Goal: Register for event/course

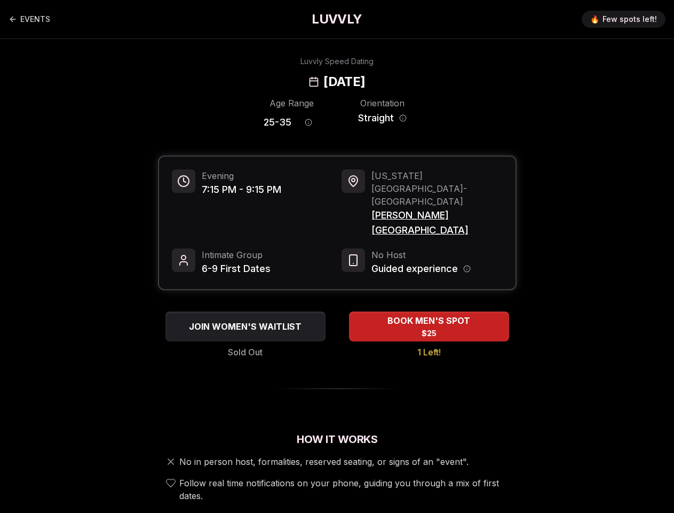
click at [309, 122] on icon "Age range information" at bounding box center [309, 122] width 0 height 1
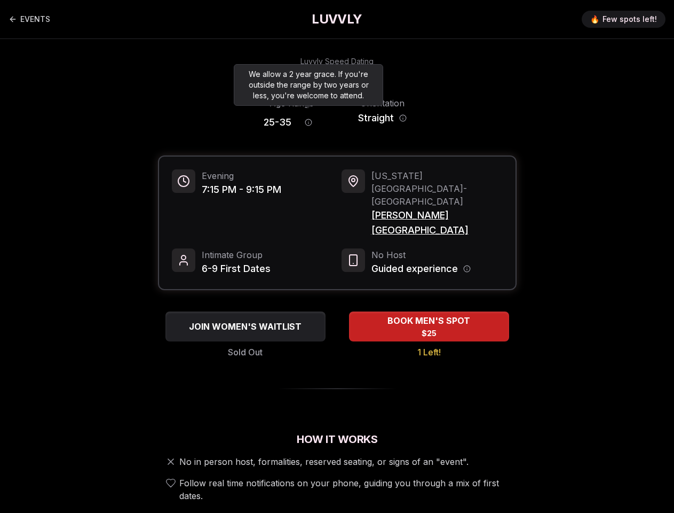
click at [403, 118] on icon "Orientation information" at bounding box center [403, 118] width 0 height 1
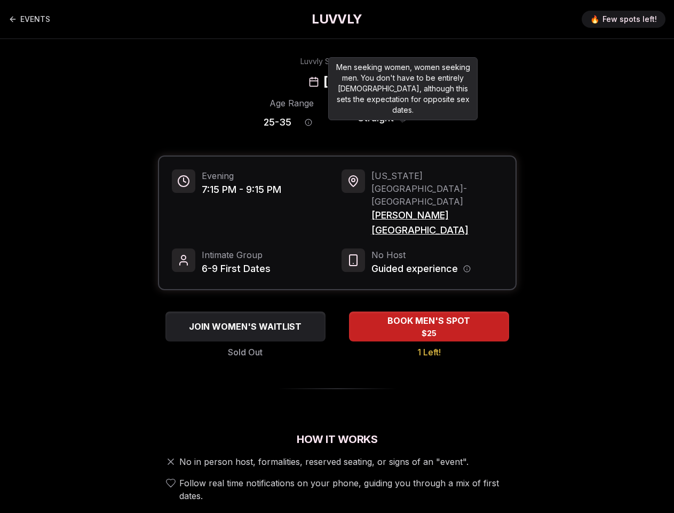
click at [436, 208] on span "[PERSON_NAME][GEOGRAPHIC_DATA]" at bounding box center [437, 223] width 131 height 30
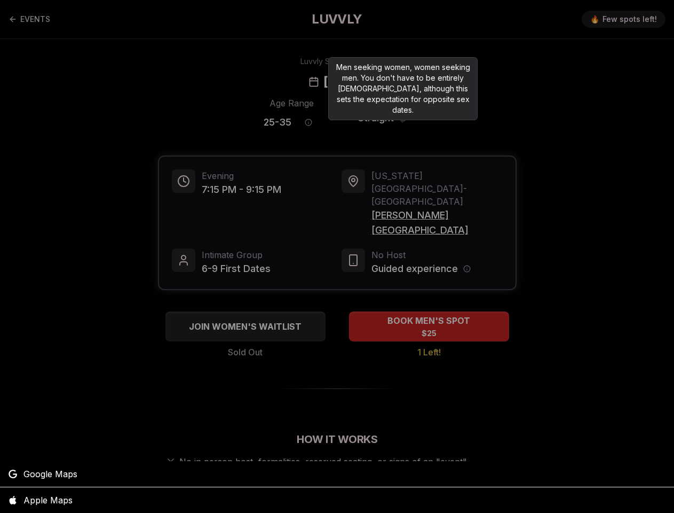
click at [467, 228] on div at bounding box center [337, 256] width 674 height 513
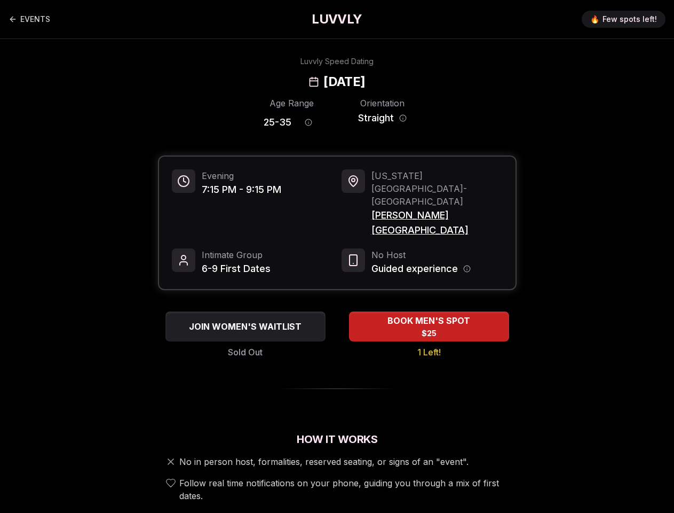
click at [246, 320] on span "JOIN WOMEN'S WAITLIST" at bounding box center [245, 326] width 117 height 13
click at [429, 314] on span "BOOK MEN'S SPOT" at bounding box center [428, 320] width 87 height 13
